Goal: Task Accomplishment & Management: Use online tool/utility

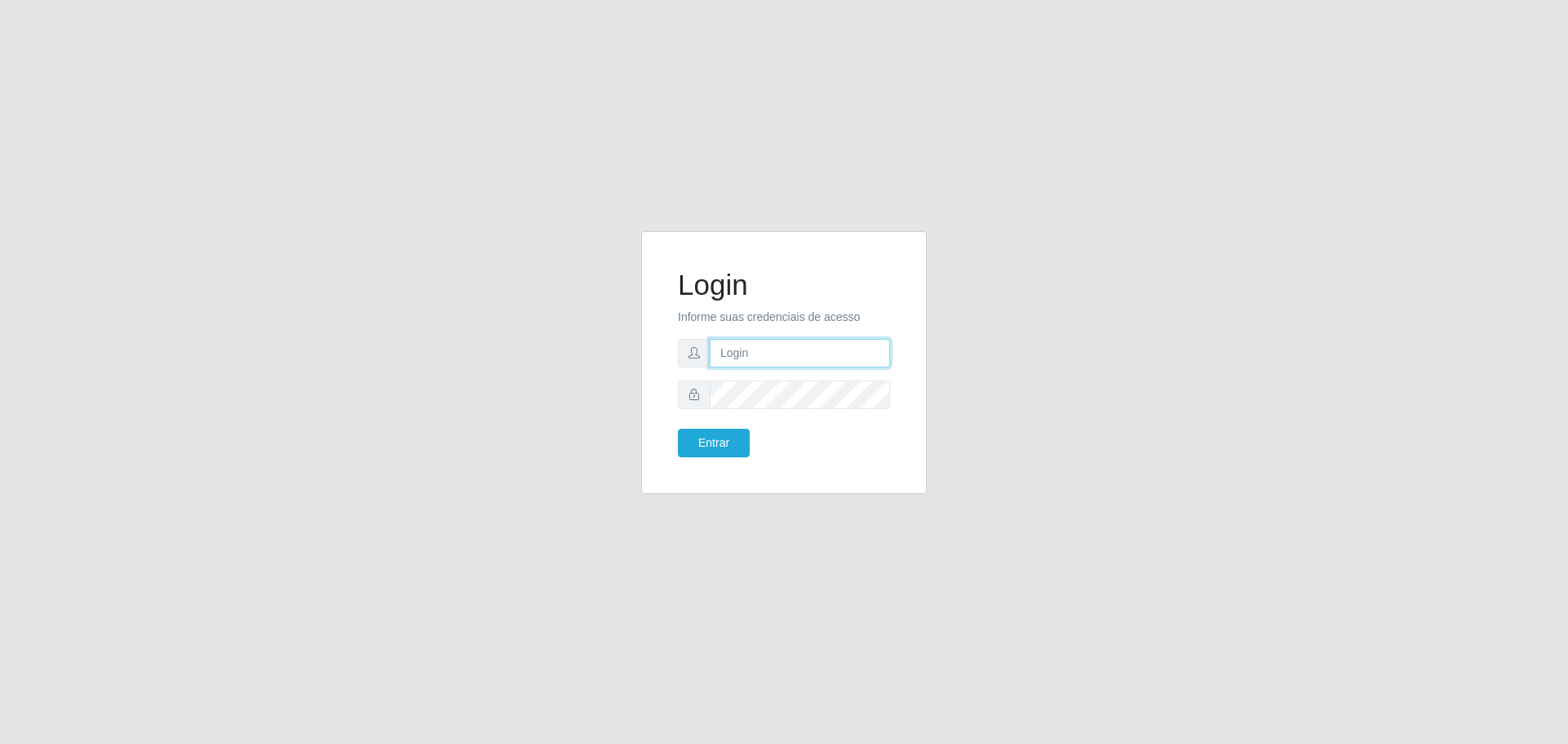
type input "[EMAIL_ADDRESS][DOMAIN_NAME]"
click at [677, 429] on button "Entrar" at bounding box center [713, 442] width 72 height 28
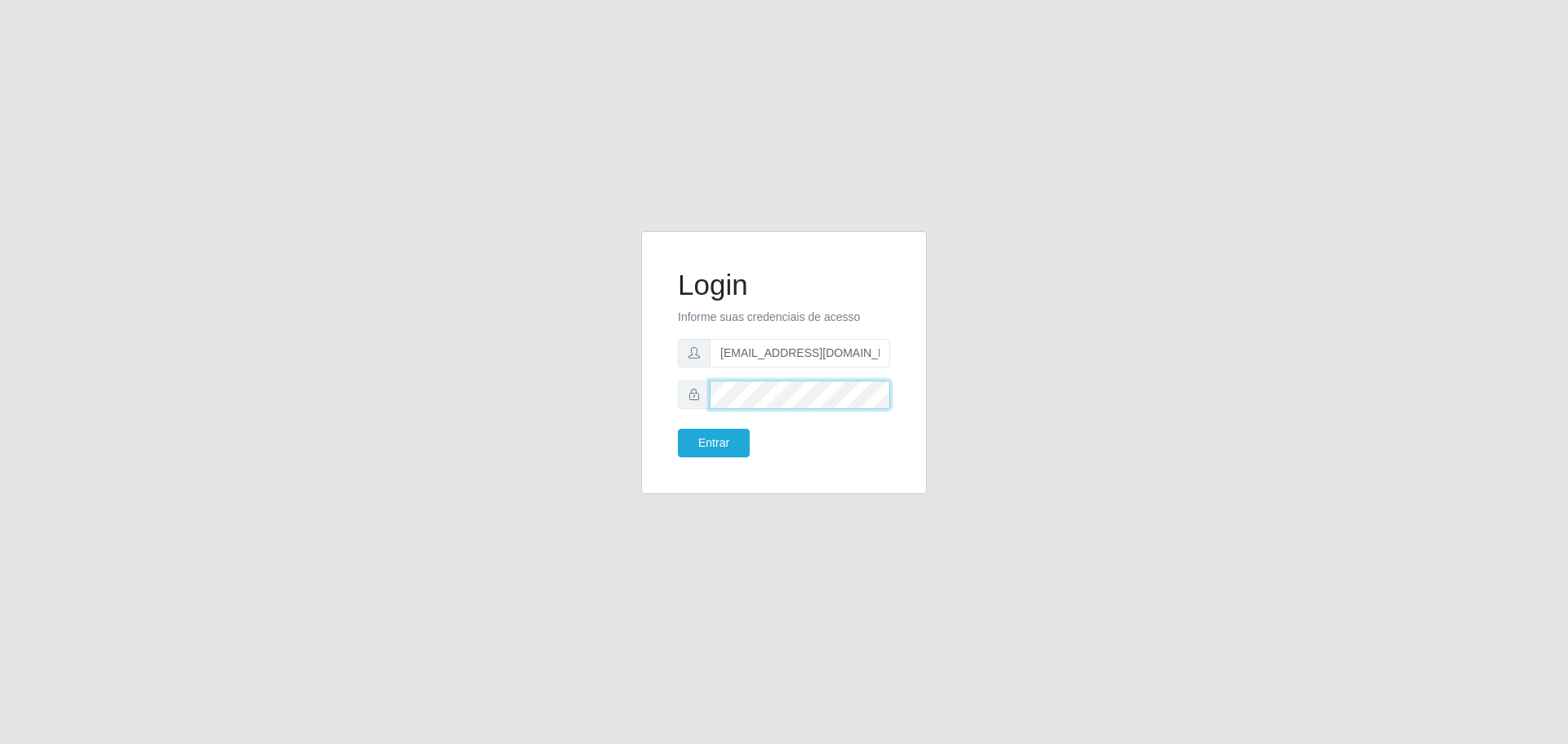
click at [677, 429] on button "Entrar" at bounding box center [713, 442] width 72 height 28
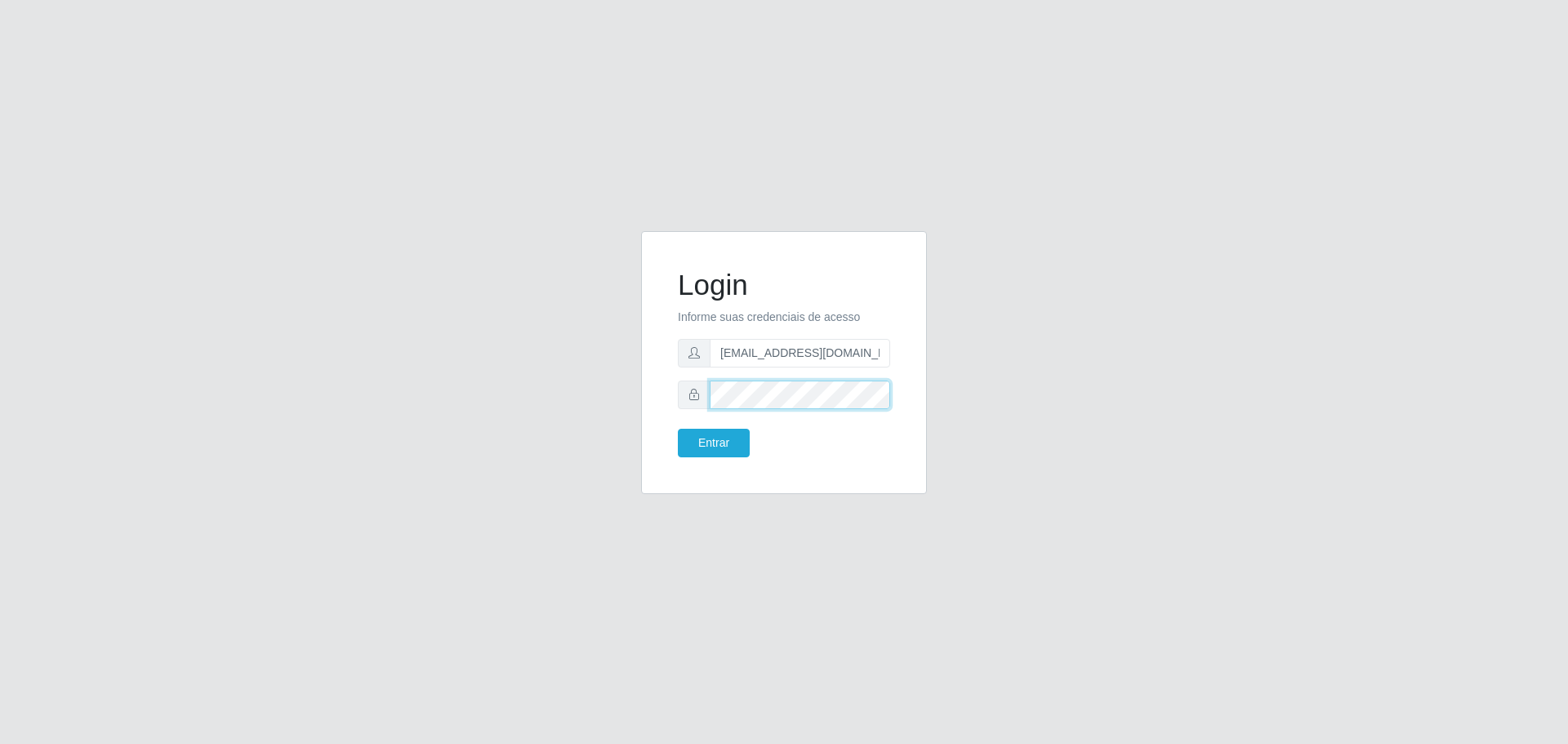
click at [677, 429] on button "Entrar" at bounding box center [713, 442] width 72 height 28
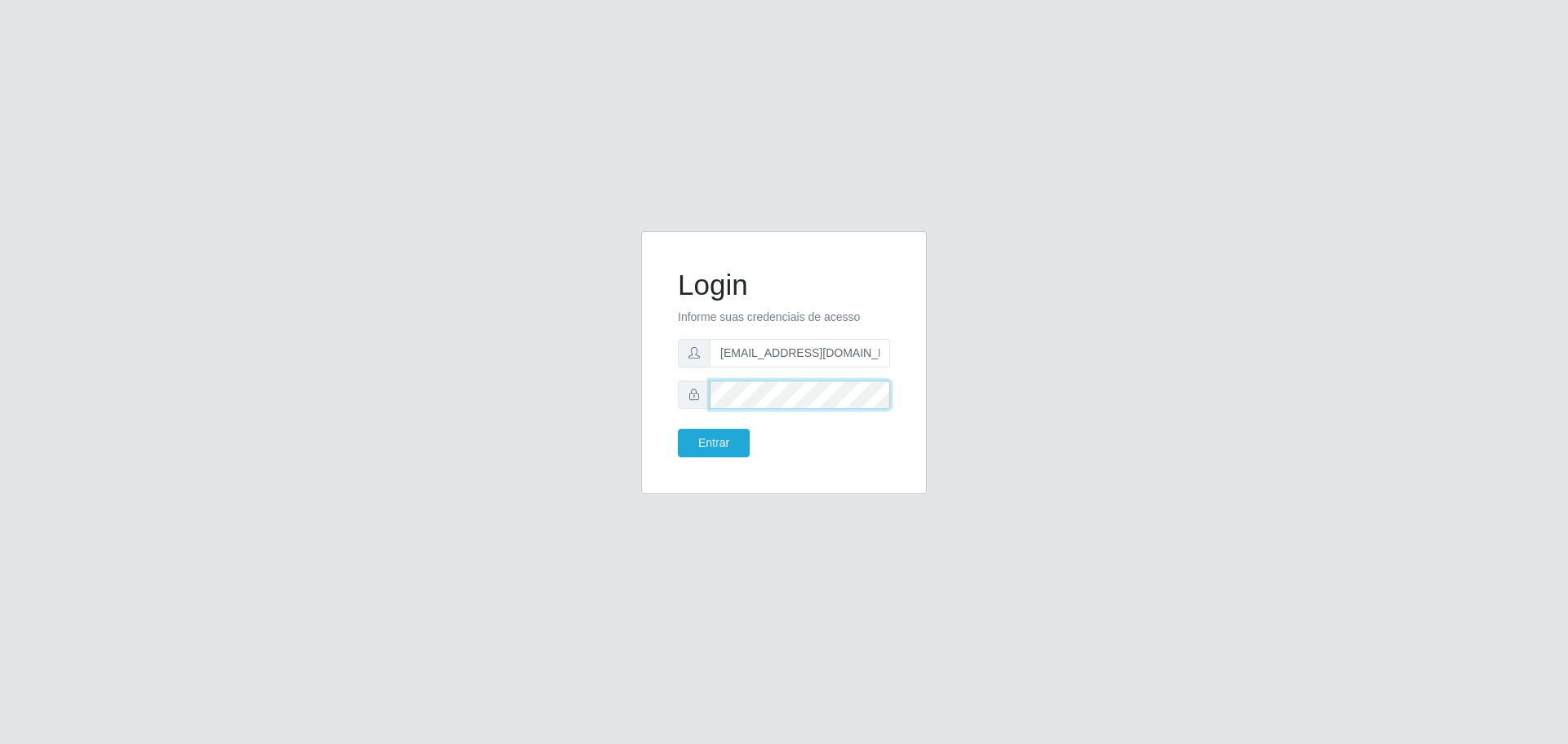
click at [677, 429] on button "Entrar" at bounding box center [713, 442] width 72 height 28
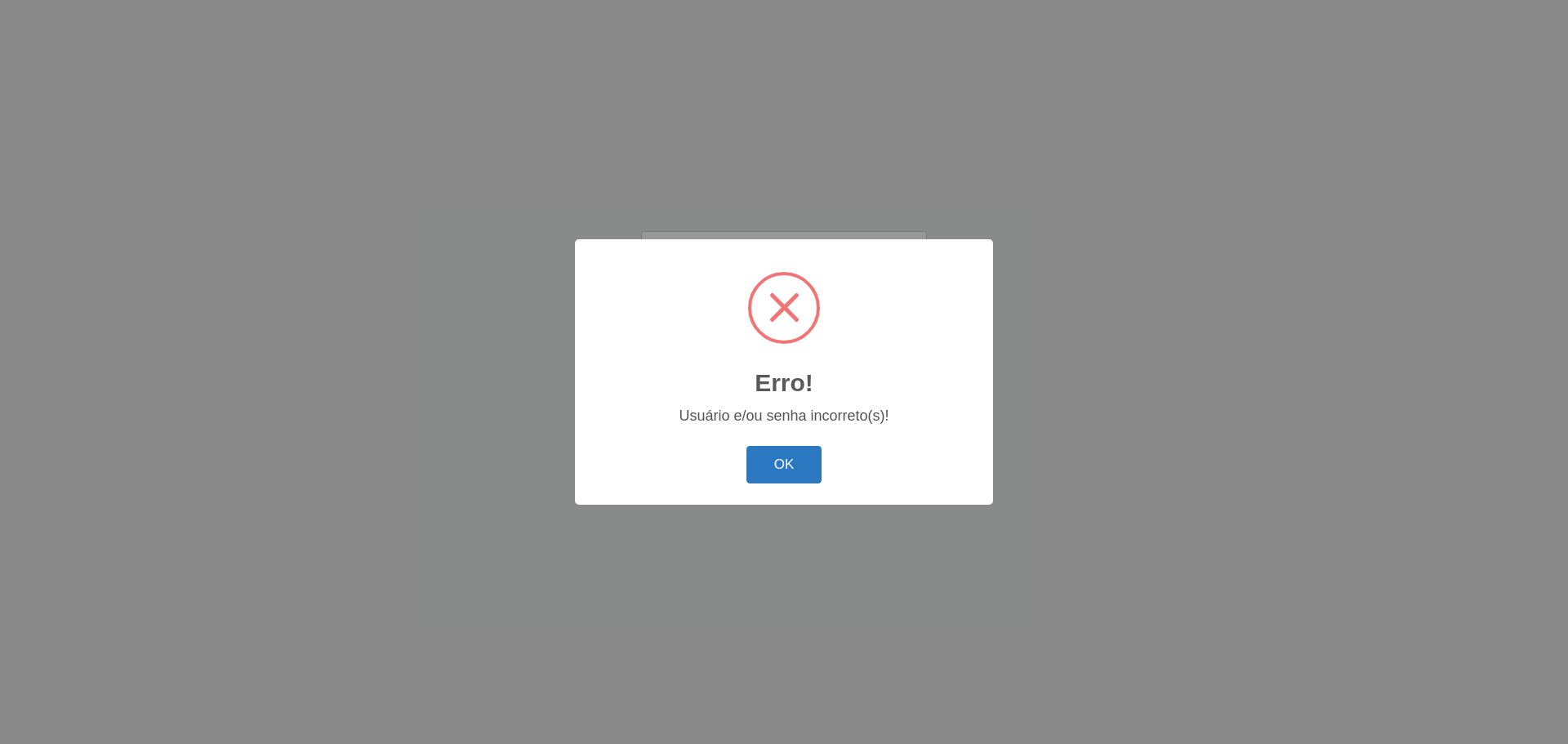
click at [773, 458] on button "OK" at bounding box center [784, 465] width 76 height 38
click at [752, 446] on div "OK Cancel" at bounding box center [784, 464] width 386 height 46
click at [761, 480] on button "OK" at bounding box center [784, 465] width 76 height 38
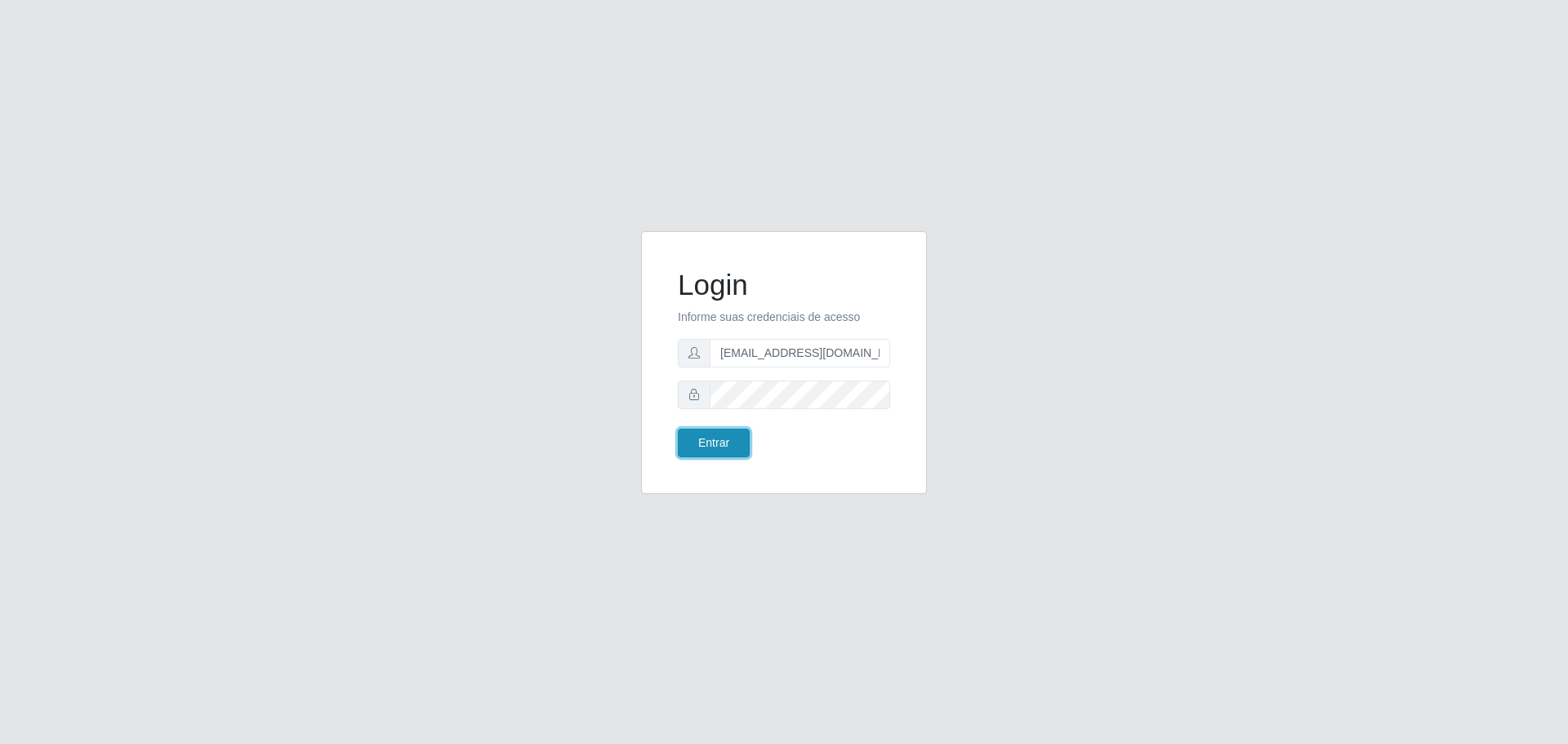
click at [696, 437] on button "Entrar" at bounding box center [713, 442] width 72 height 28
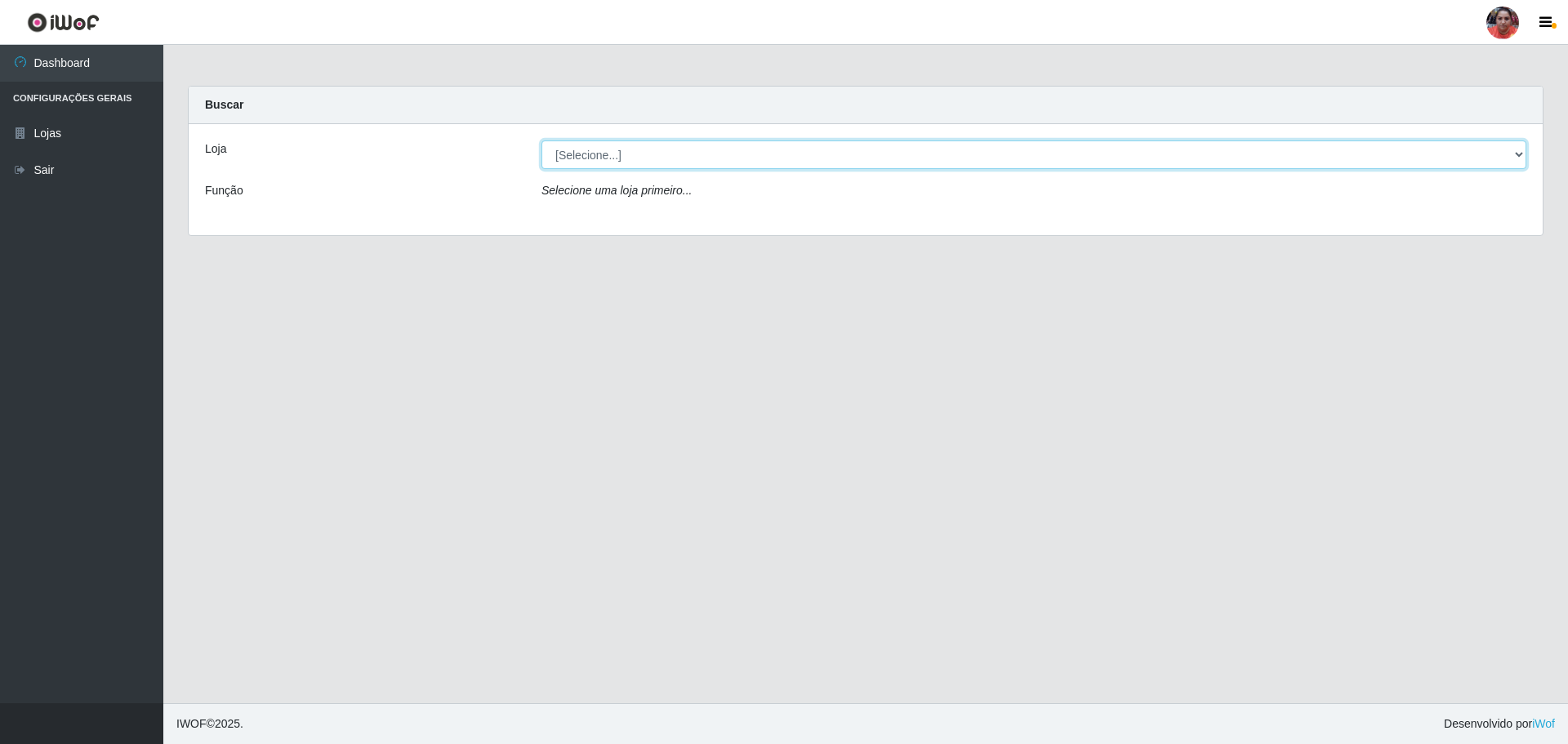
click at [624, 158] on select "[Selecione...] Mar Vermelho - Loja 05" at bounding box center [1034, 154] width 985 height 28
select select "252"
click at [542, 140] on select "[Selecione...] Mar Vermelho - Loja 05" at bounding box center [1034, 154] width 985 height 28
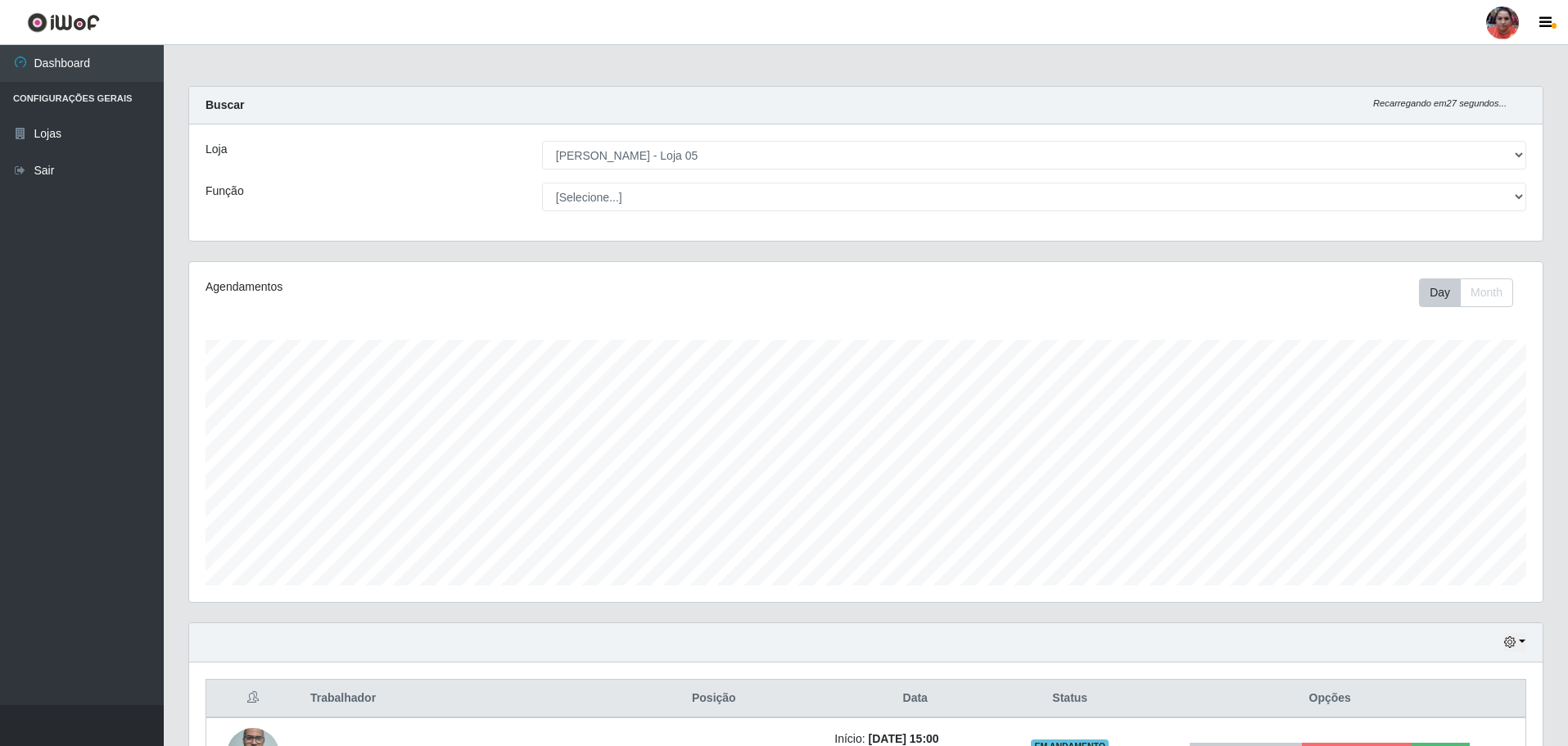
scroll to position [340, 1354]
click at [634, 196] on select "[Selecione...] ASG ASG + ASG ++ Auxiliar de Depósito Auxiliar de Depósito + Aux…" at bounding box center [1034, 197] width 985 height 28
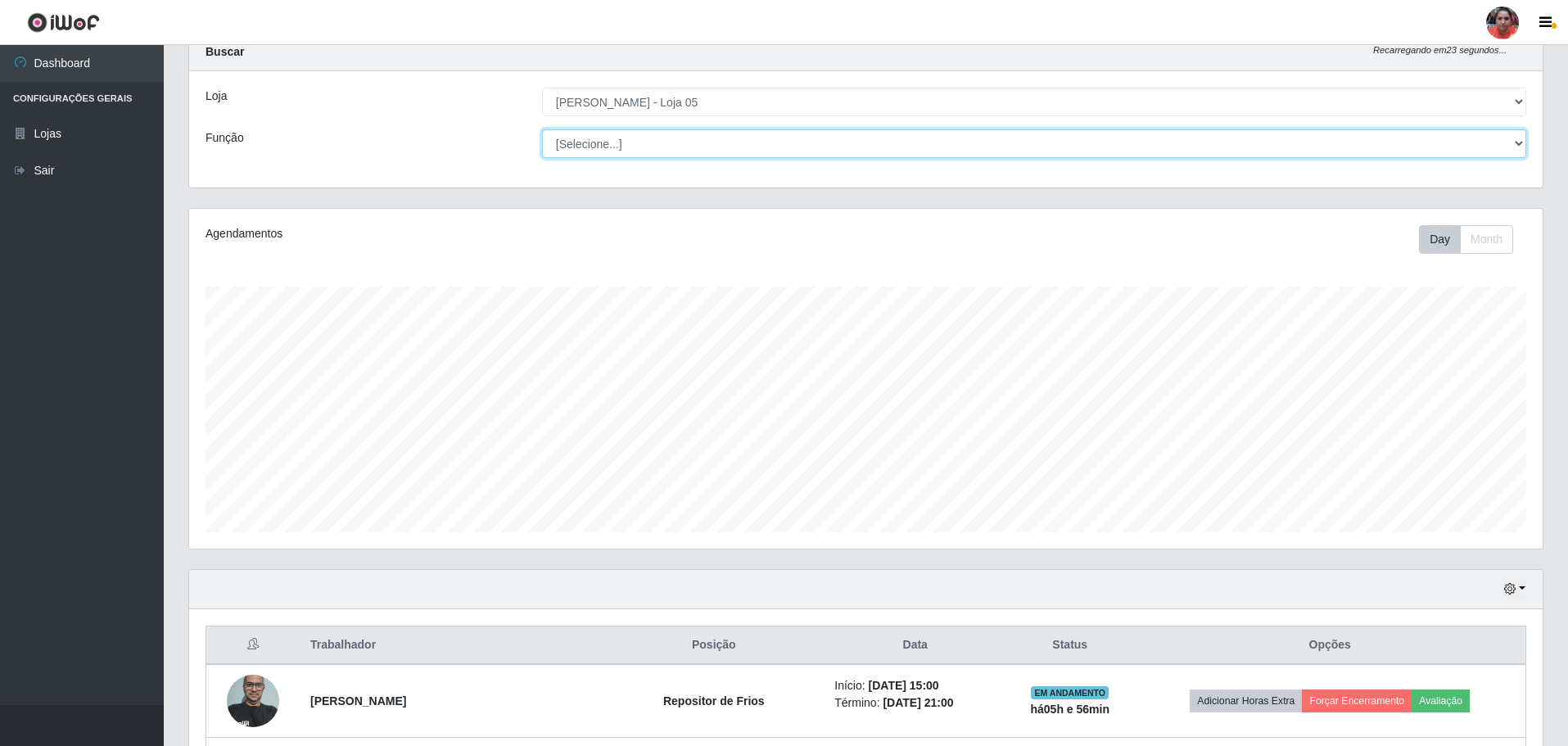
scroll to position [82, 0]
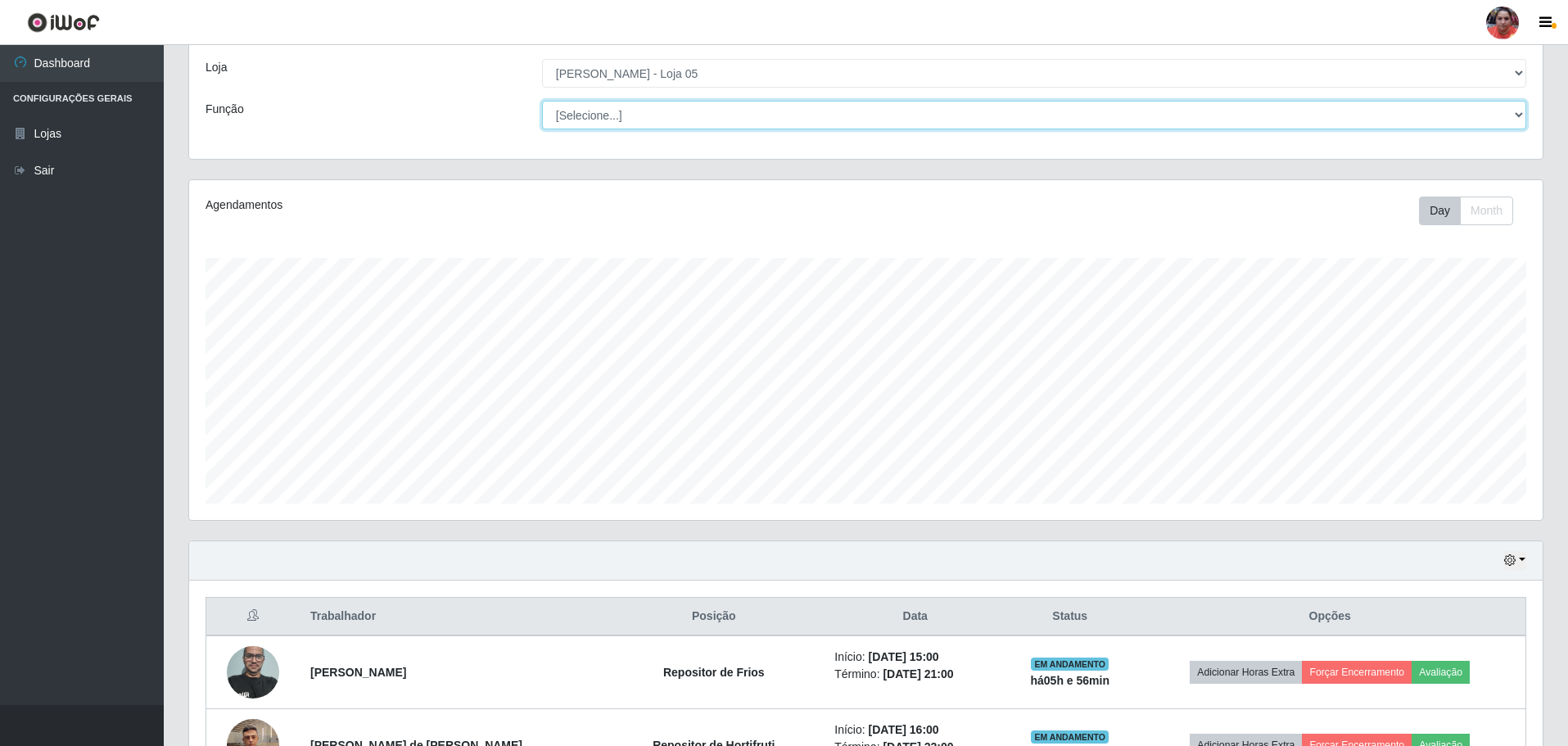
click at [672, 120] on select "[Selecione...] ASG ASG + ASG ++ Auxiliar de Depósito Auxiliar de Depósito + Aux…" at bounding box center [1034, 114] width 985 height 28
click at [542, 130] on select "[Selecione...] ASG ASG + ASG ++ Auxiliar de Depósito Auxiliar de Depósito + Aux…" at bounding box center [1034, 114] width 985 height 28
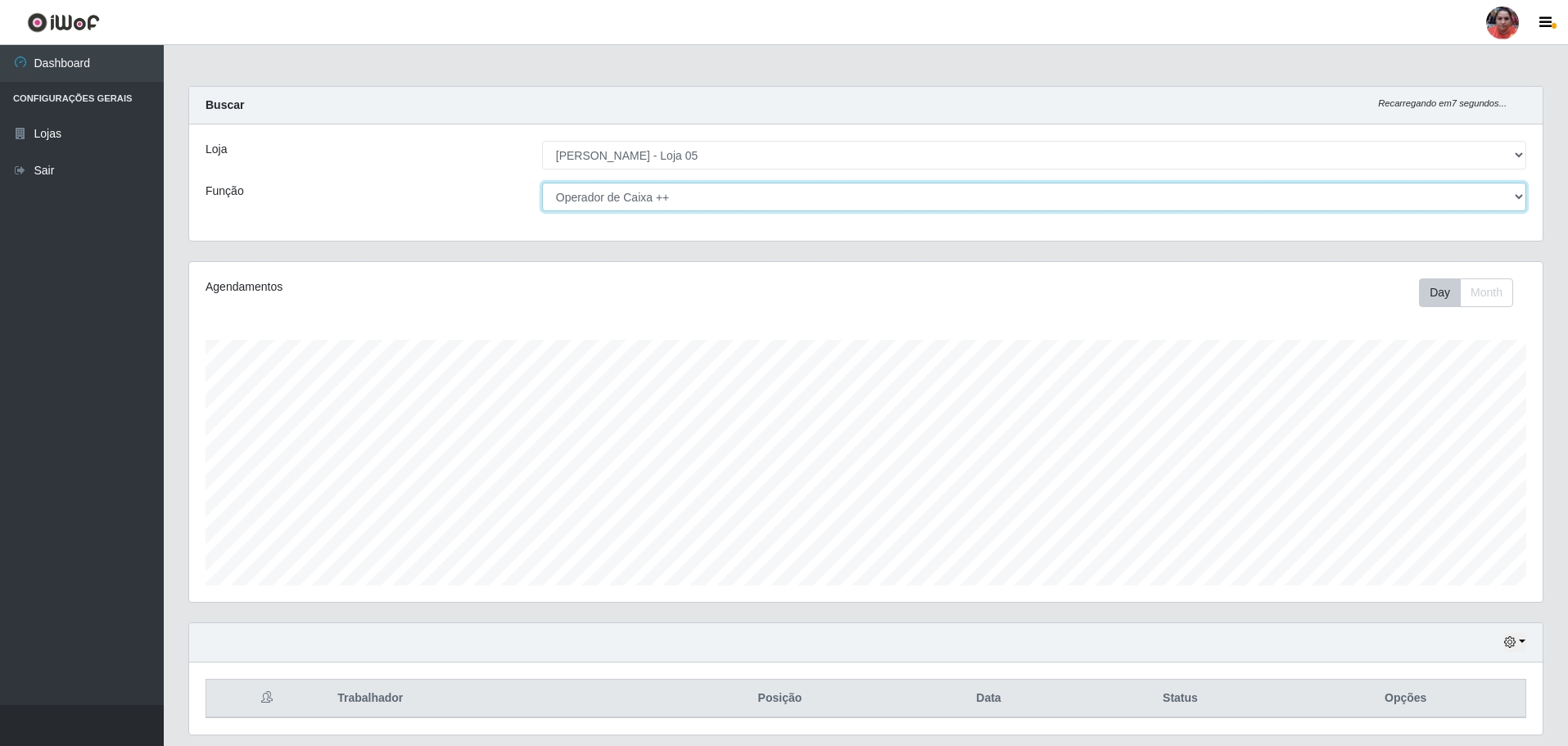
scroll to position [50, 0]
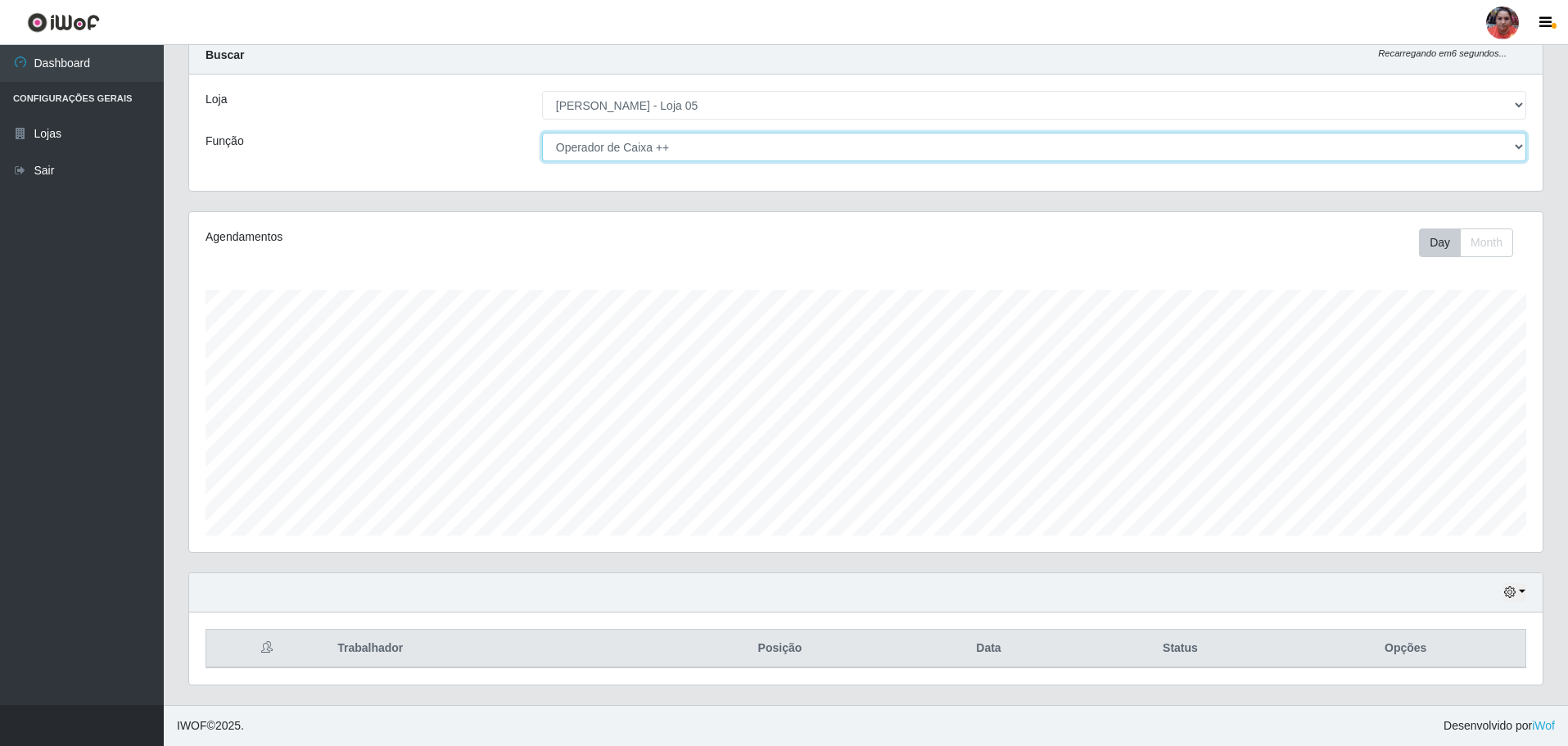
click at [702, 145] on select "[Selecione...] ASG ASG + ASG ++ Auxiliar de Depósito Auxiliar de Depósito + Aux…" at bounding box center [1034, 146] width 985 height 28
click at [542, 133] on select "[Selecione...] ASG ASG + ASG ++ Auxiliar de Depósito Auxiliar de Depósito + Aux…" at bounding box center [1034, 146] width 985 height 28
click at [1516, 584] on button "button" at bounding box center [1515, 592] width 23 height 19
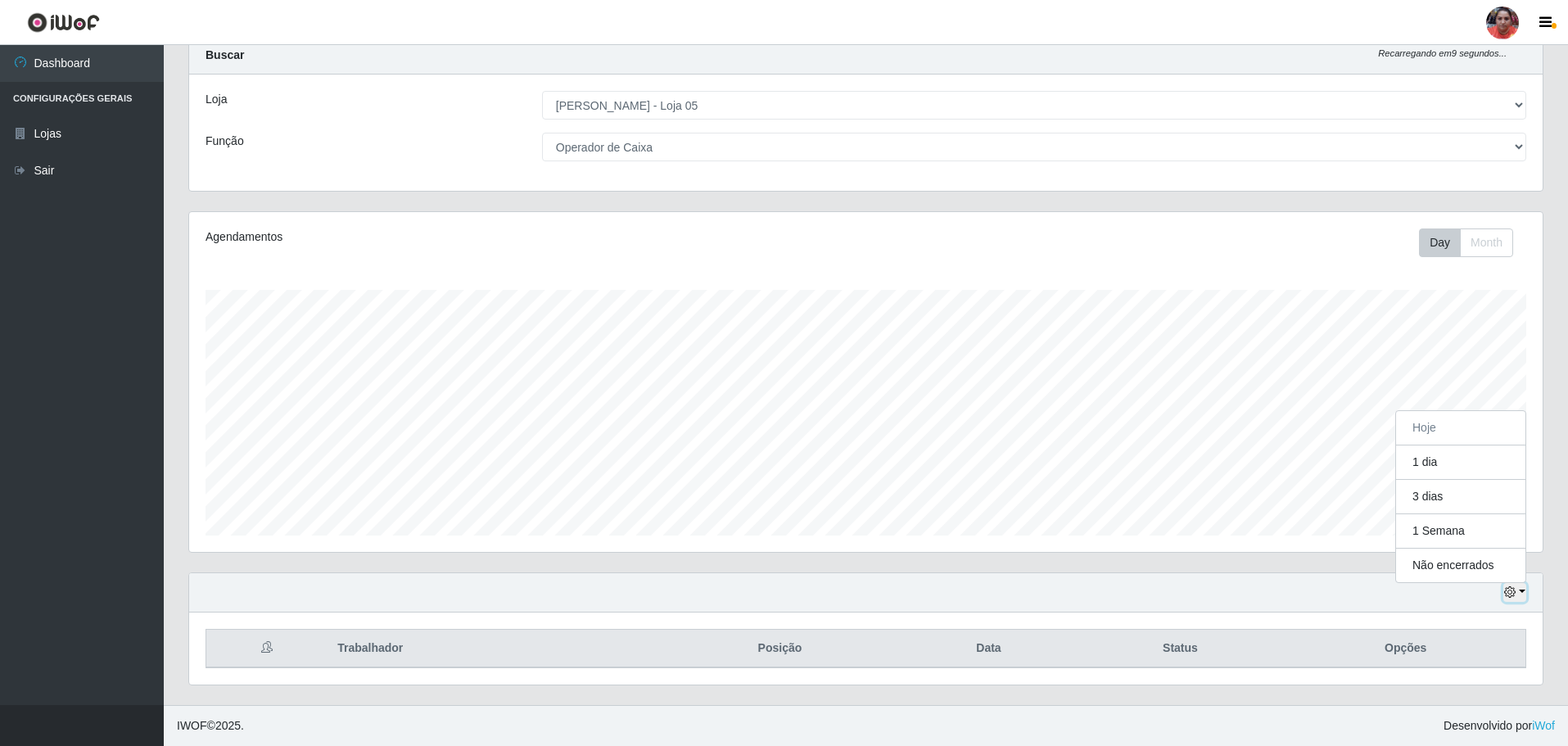
scroll to position [340, 1354]
click at [1465, 491] on button "3 dias" at bounding box center [1461, 497] width 130 height 35
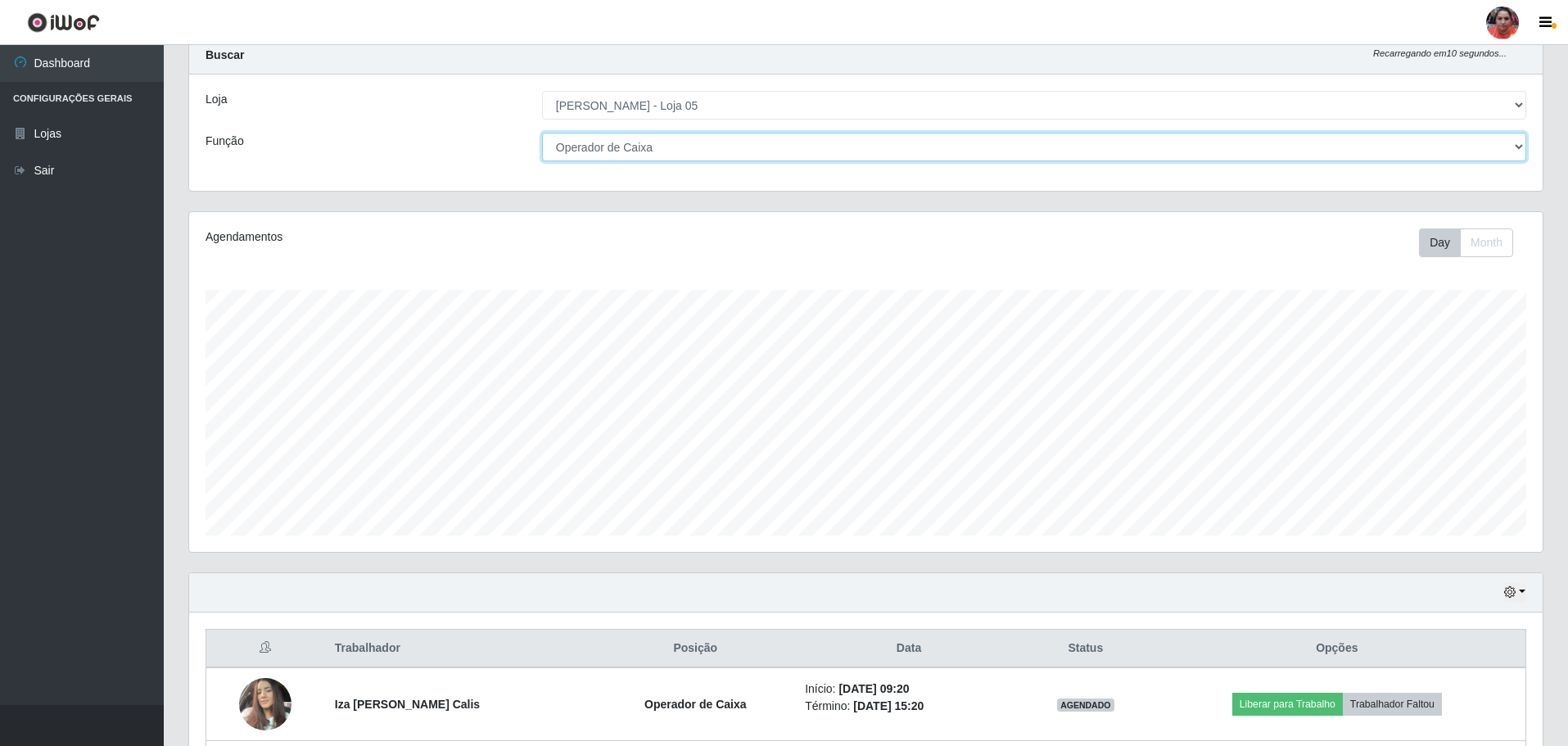
click at [752, 143] on select "[Selecione...] ASG ASG + ASG ++ Auxiliar de Depósito Auxiliar de Depósito + Aux…" at bounding box center [1034, 146] width 985 height 28
click at [542, 133] on select "[Selecione...] ASG ASG + ASG ++ Auxiliar de Depósito Auxiliar de Depósito + Aux…" at bounding box center [1034, 146] width 985 height 28
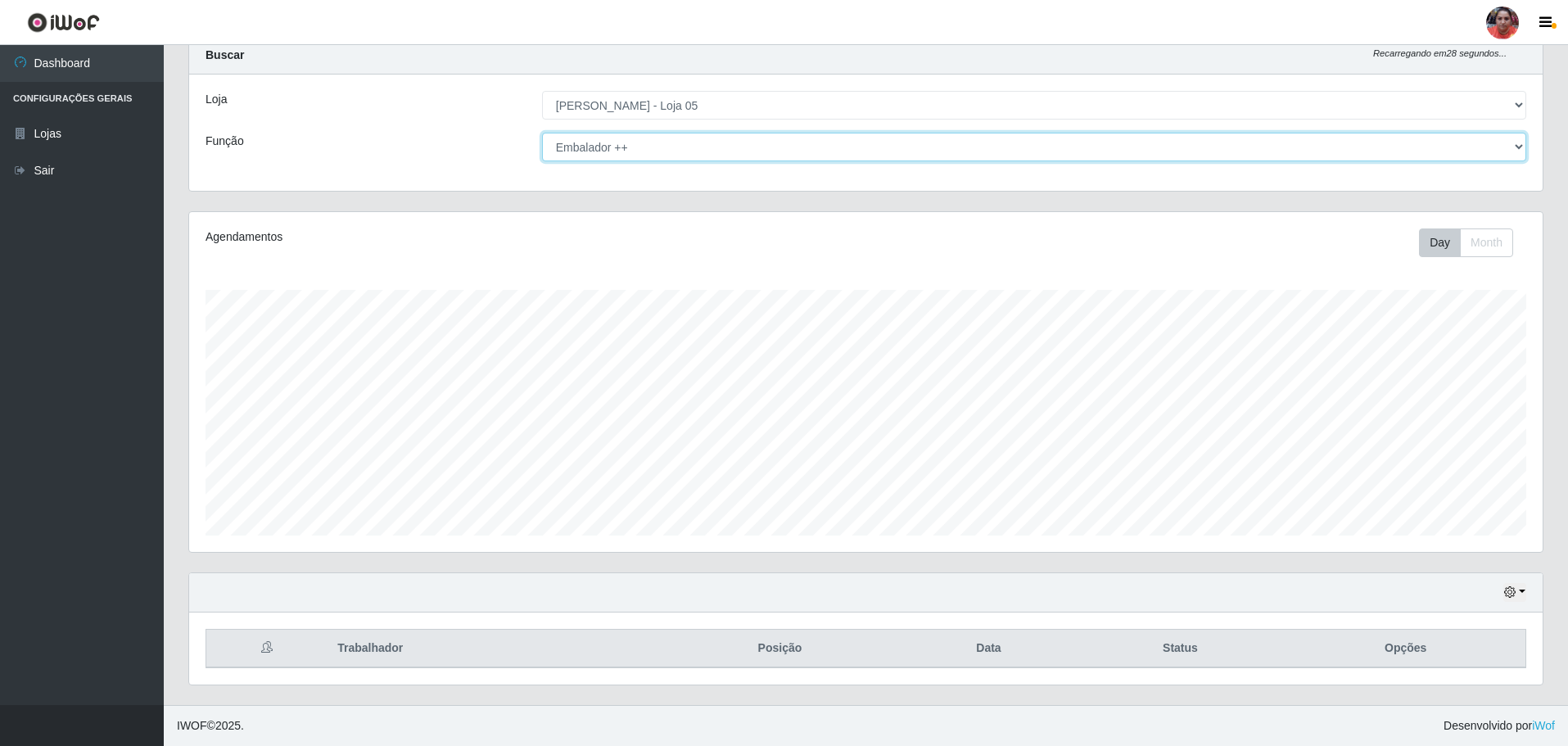
scroll to position [50, 0]
click at [695, 153] on select "[Selecione...] ASG ASG + ASG ++ Auxiliar de Depósito Auxiliar de Depósito + Aux…" at bounding box center [1034, 146] width 985 height 28
click at [542, 133] on select "[Selecione...] ASG ASG + ASG ++ Auxiliar de Depósito Auxiliar de Depósito + Aux…" at bounding box center [1034, 146] width 985 height 28
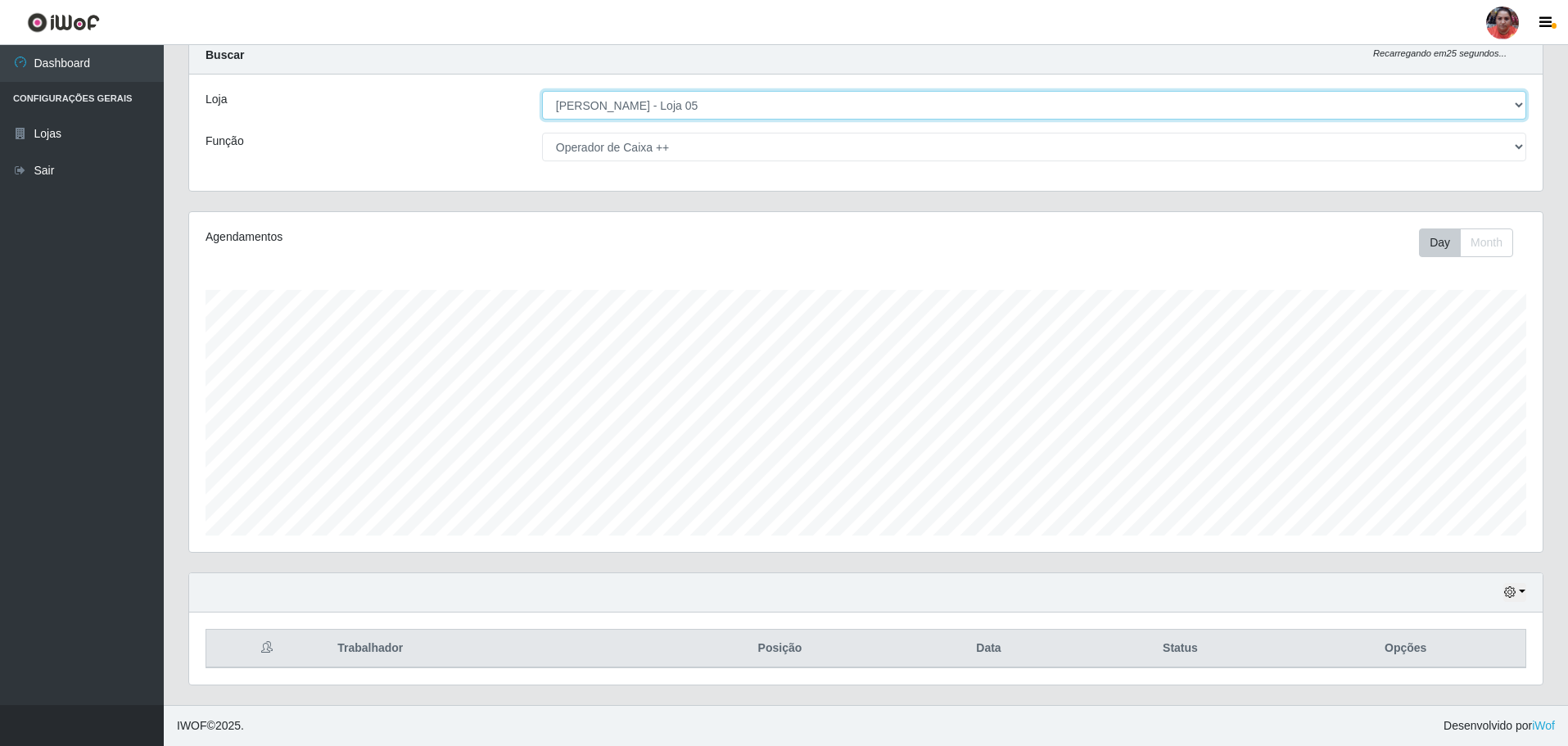
click at [764, 96] on select "[Selecione...] Mar Vermelho - Loja 05" at bounding box center [1034, 104] width 985 height 28
click at [542, 91] on select "[Selecione...] Mar Vermelho - Loja 05" at bounding box center [1034, 104] width 985 height 28
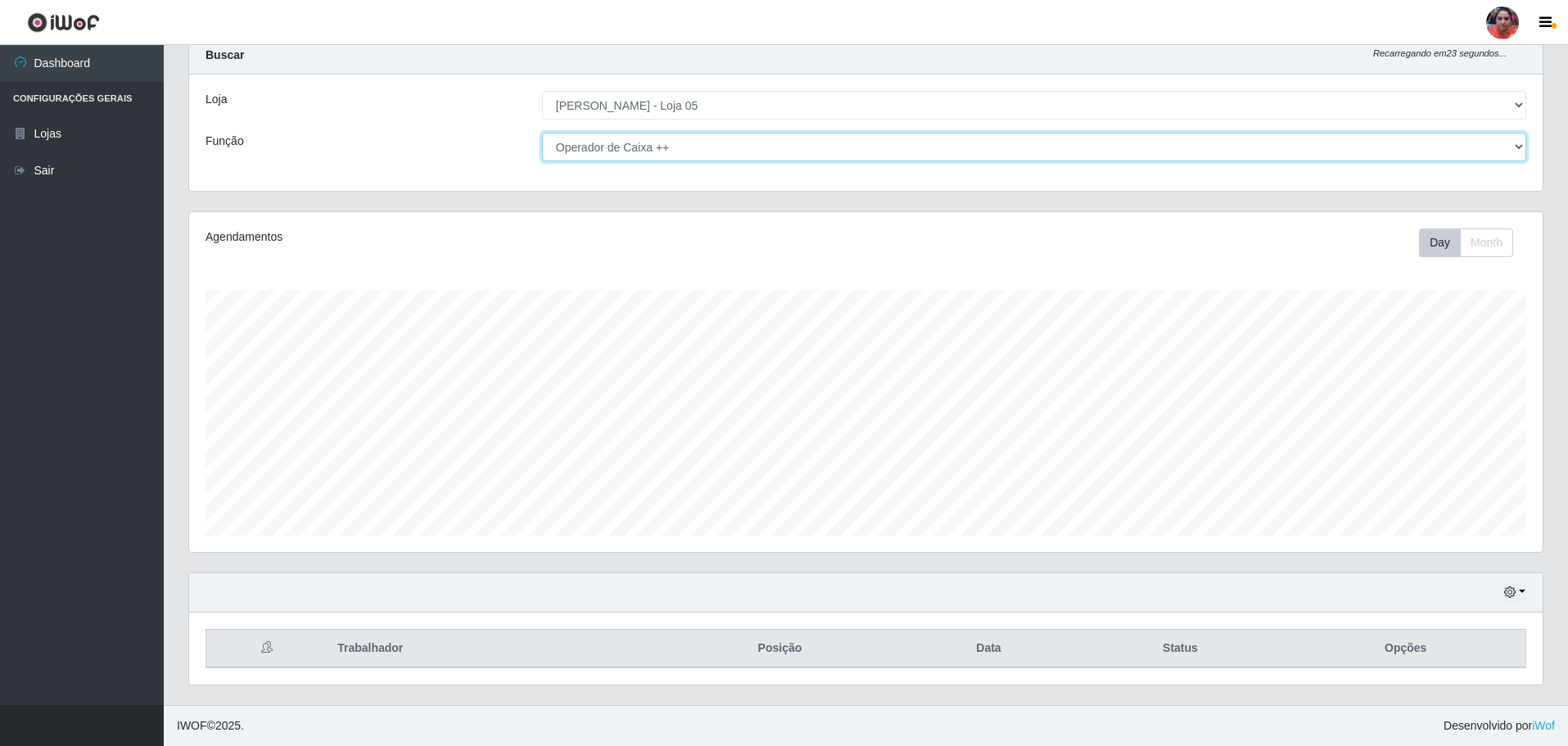
click at [752, 146] on select "[Selecione...] ASG ASG + ASG ++ Auxiliar de Depósito Auxiliar de Depósito + Aux…" at bounding box center [1034, 146] width 985 height 28
click at [542, 133] on select "[Selecione...] ASG ASG + ASG ++ Auxiliar de Depósito Auxiliar de Depósito + Aux…" at bounding box center [1034, 146] width 985 height 28
click at [710, 142] on select "[Selecione...] ASG ASG + ASG ++ Auxiliar de Depósito Auxiliar de Depósito + Aux…" at bounding box center [1034, 146] width 985 height 28
click at [542, 133] on select "[Selecione...] ASG ASG + ASG ++ Auxiliar de Depósito Auxiliar de Depósito + Aux…" at bounding box center [1034, 146] width 985 height 28
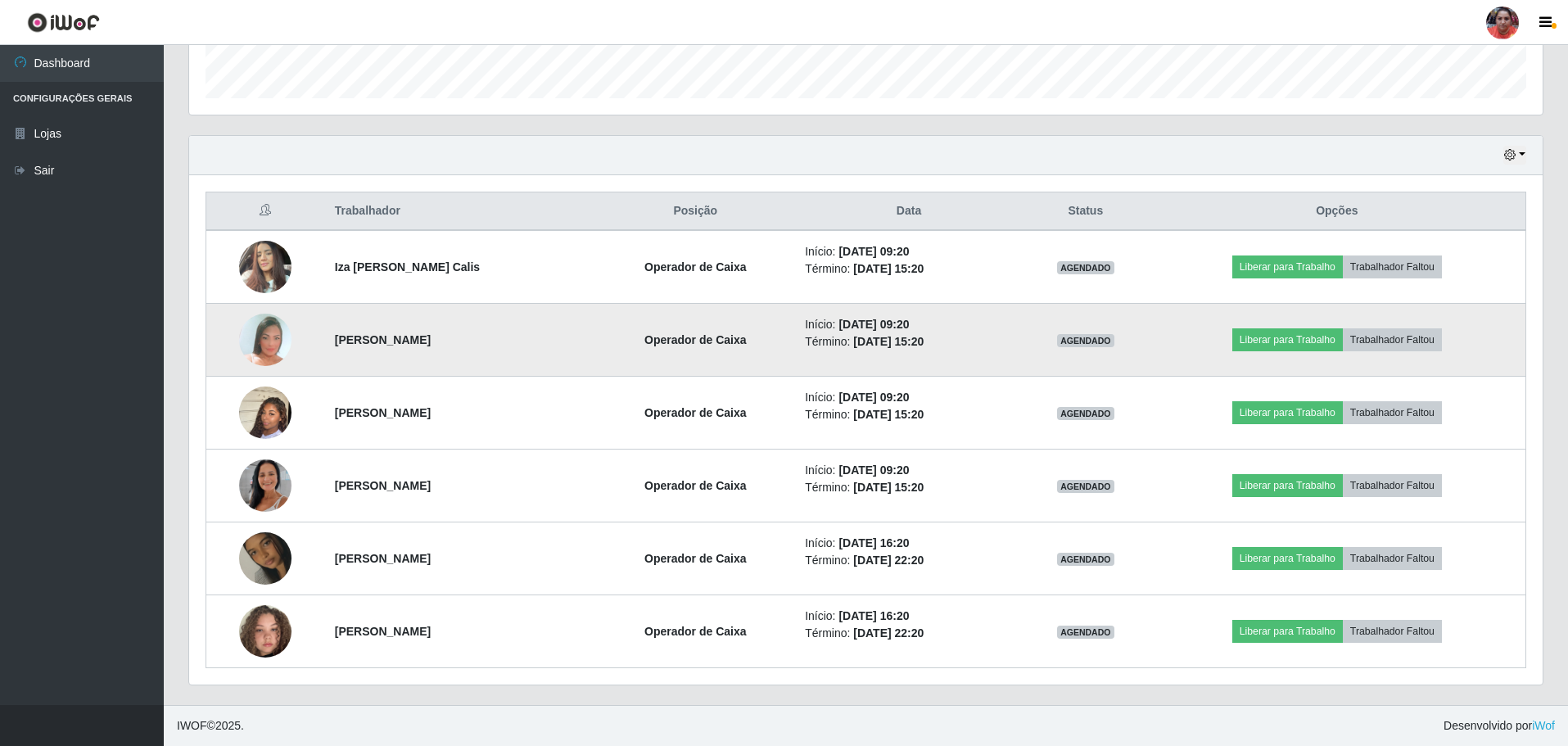
scroll to position [160, 0]
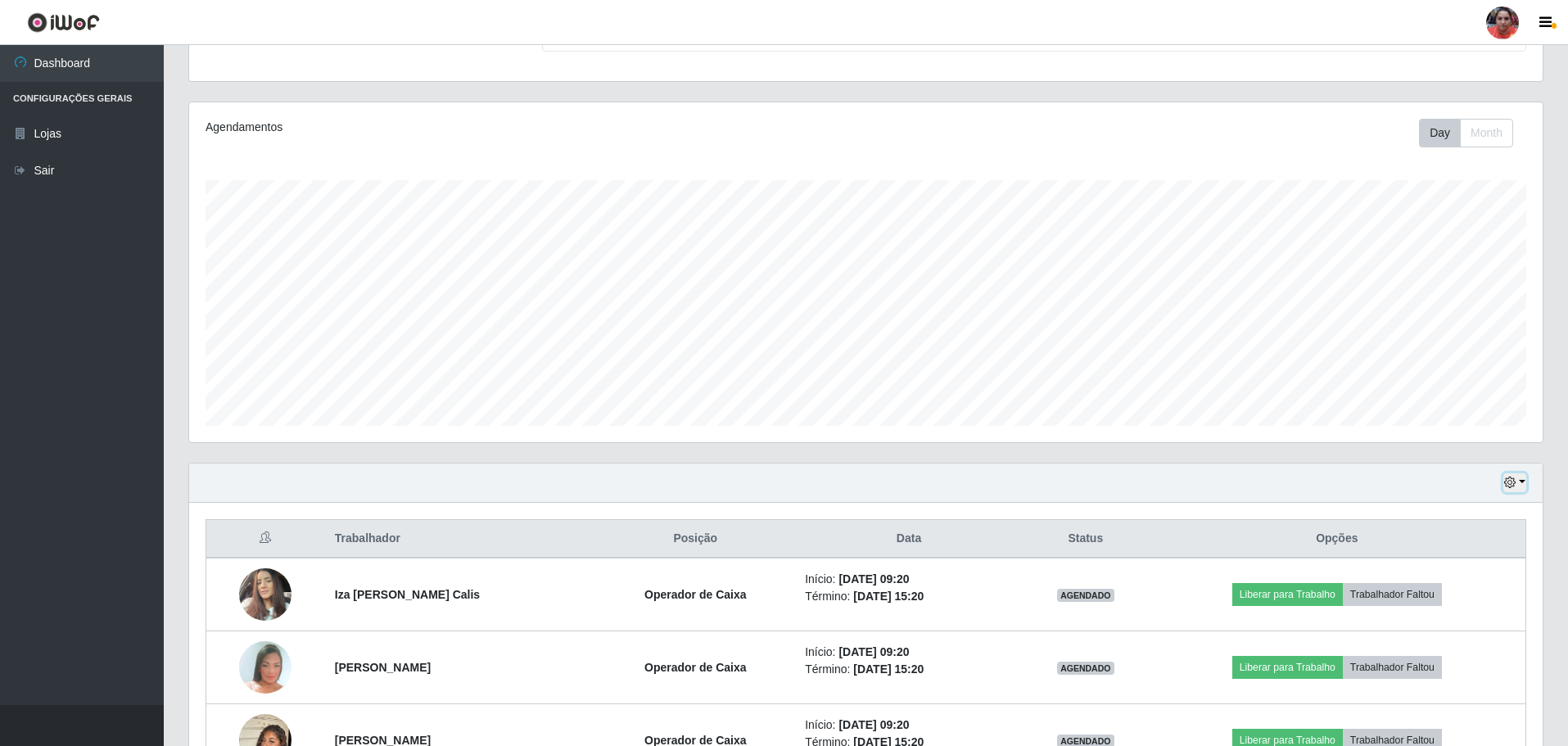
click at [1512, 478] on icon "button" at bounding box center [1509, 482] width 12 height 12
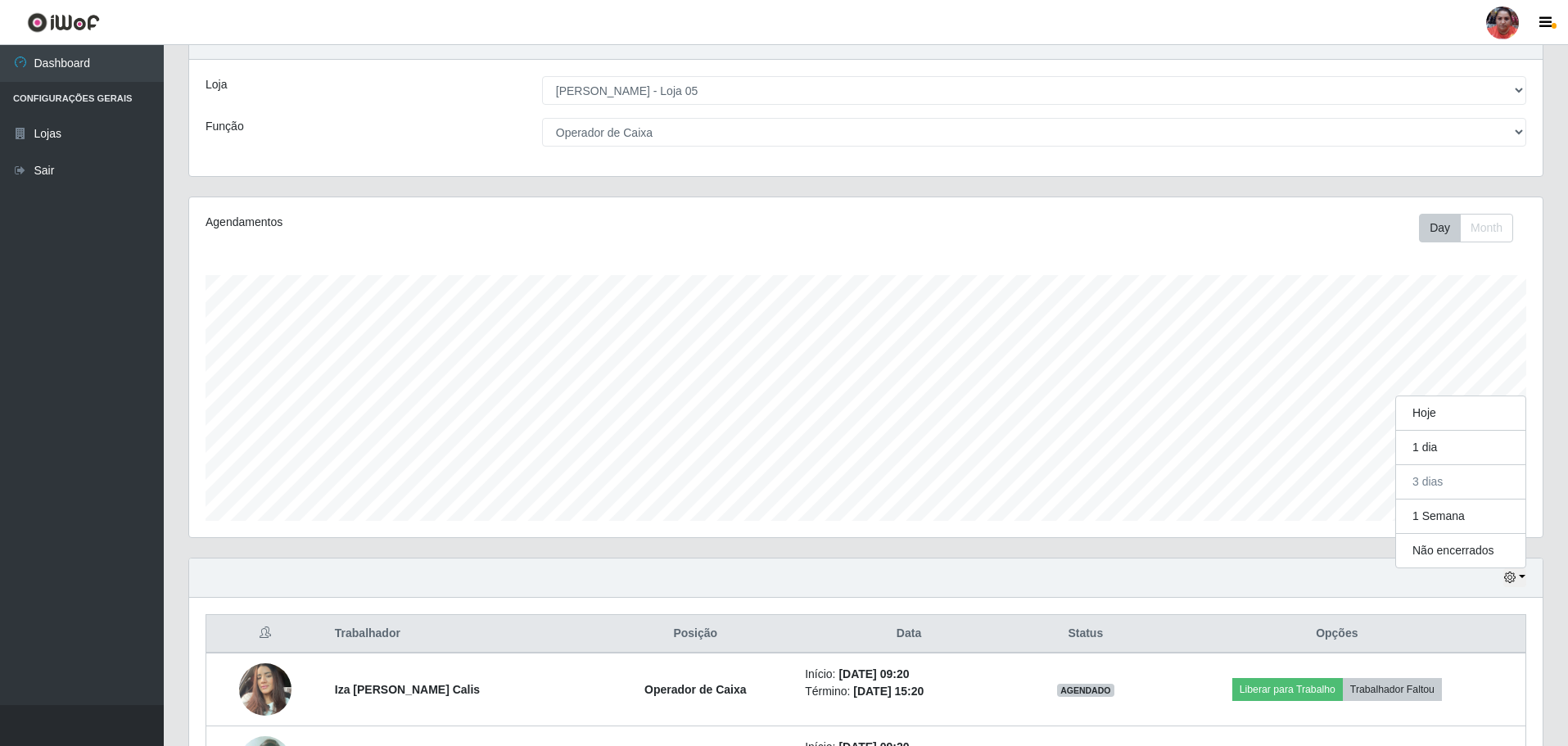
scroll to position [0, 0]
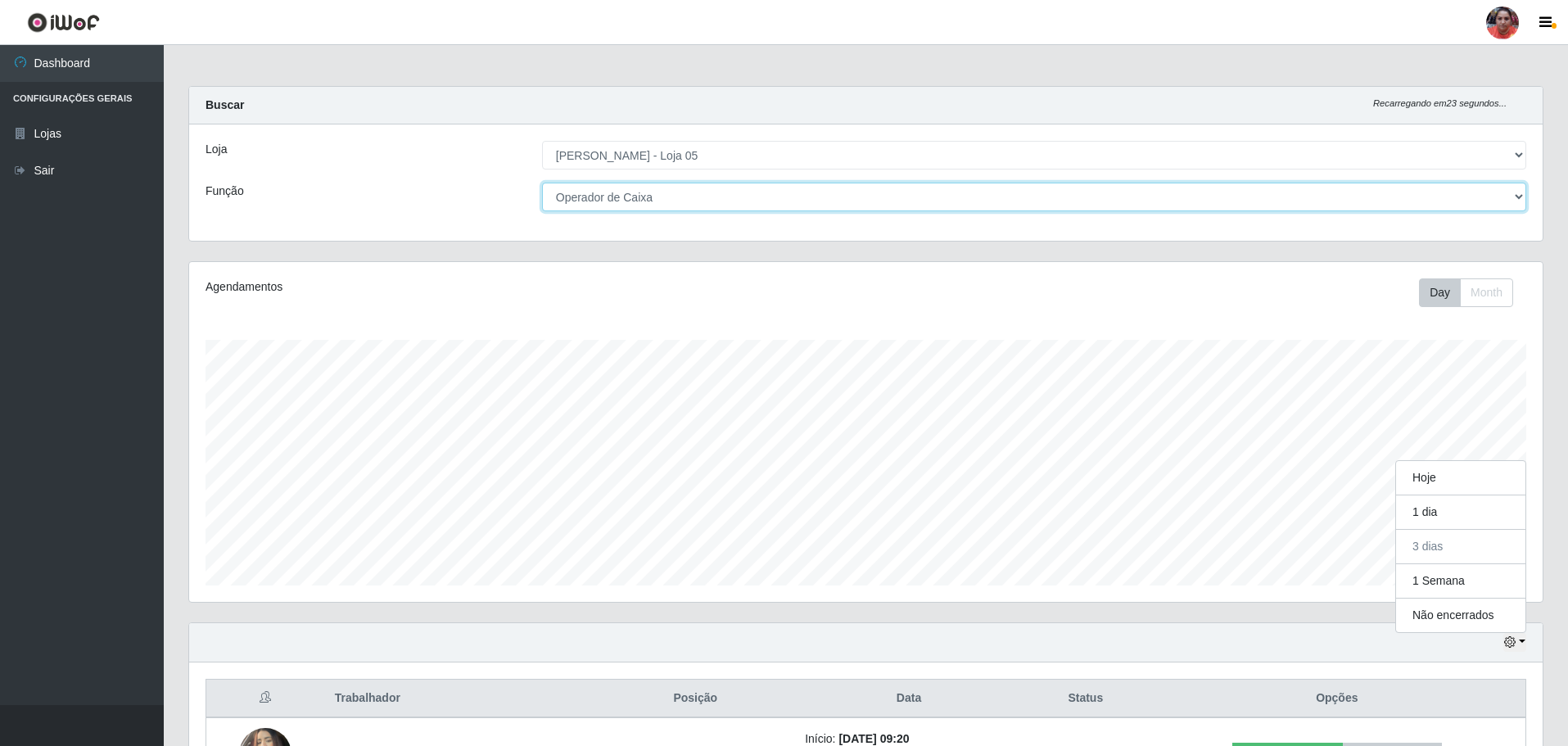
click at [747, 193] on select "[Selecione...] ASG ASG + ASG ++ Auxiliar de Depósito Auxiliar de Depósito + Aux…" at bounding box center [1034, 197] width 985 height 28
select select "72"
click at [542, 183] on select "[Selecione...] ASG ASG + ASG ++ Auxiliar de Depósito Auxiliar de Depósito + Aux…" at bounding box center [1034, 197] width 985 height 28
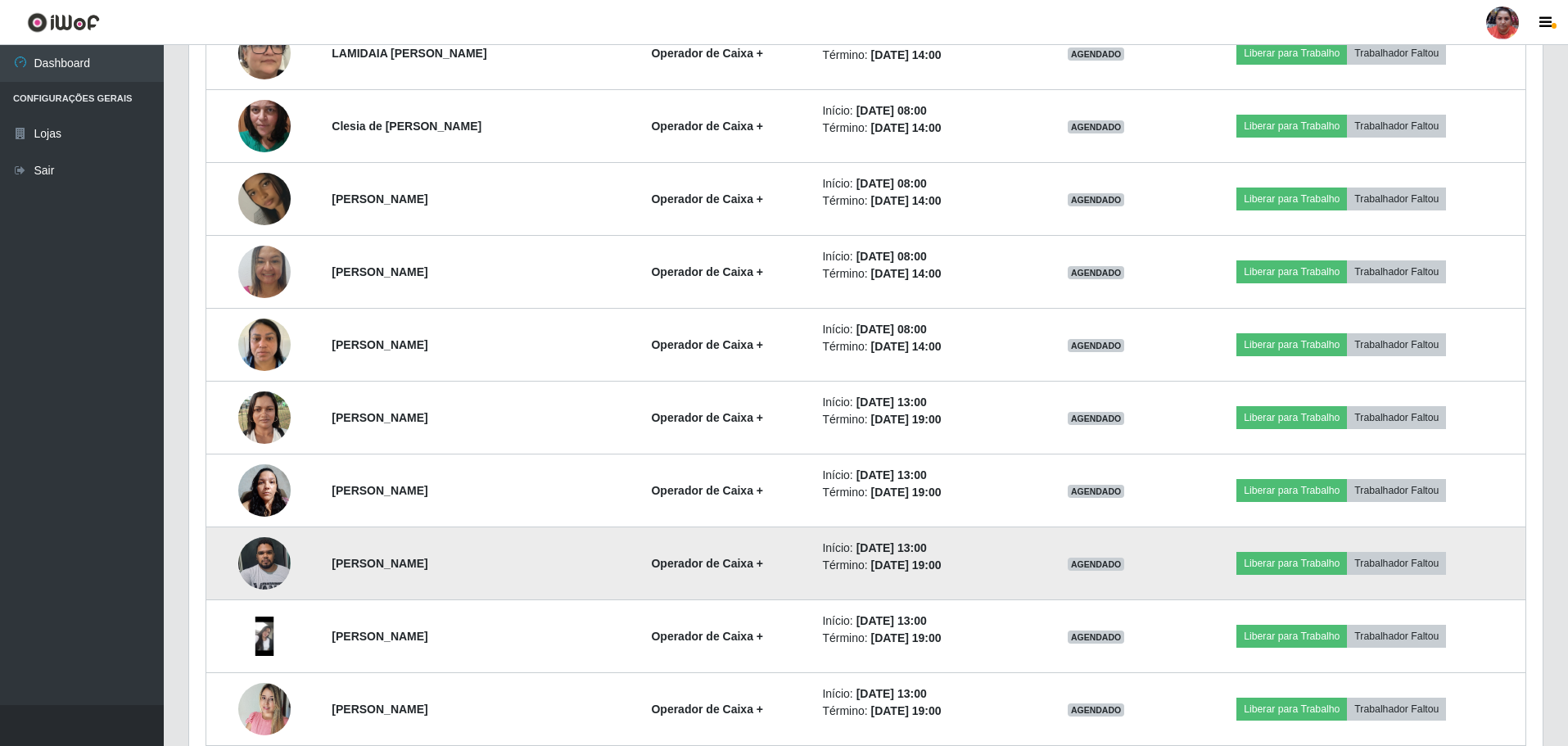
scroll to position [997, 0]
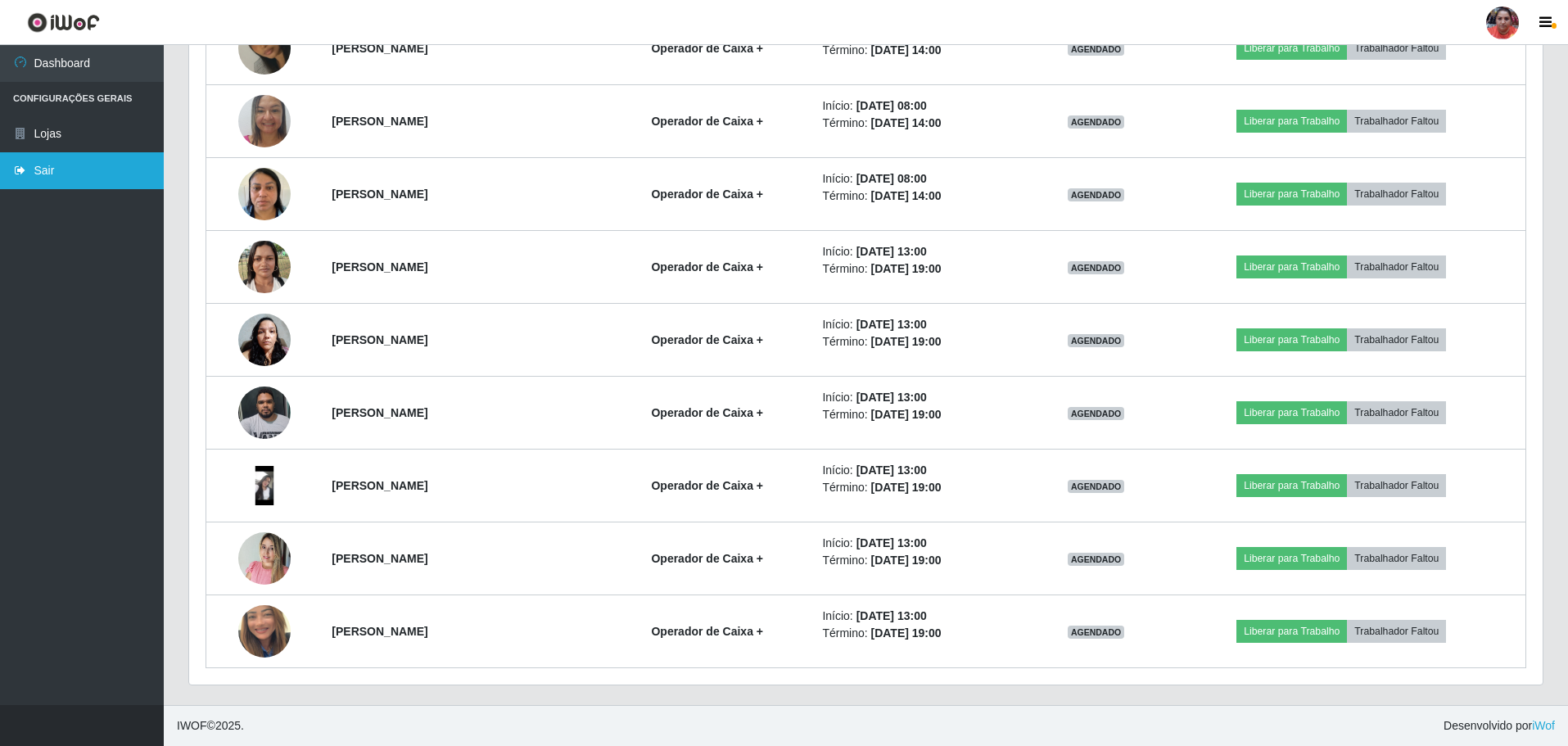
click at [65, 179] on link "Sair" at bounding box center [81, 171] width 164 height 37
